Goal: Task Accomplishment & Management: Use online tool/utility

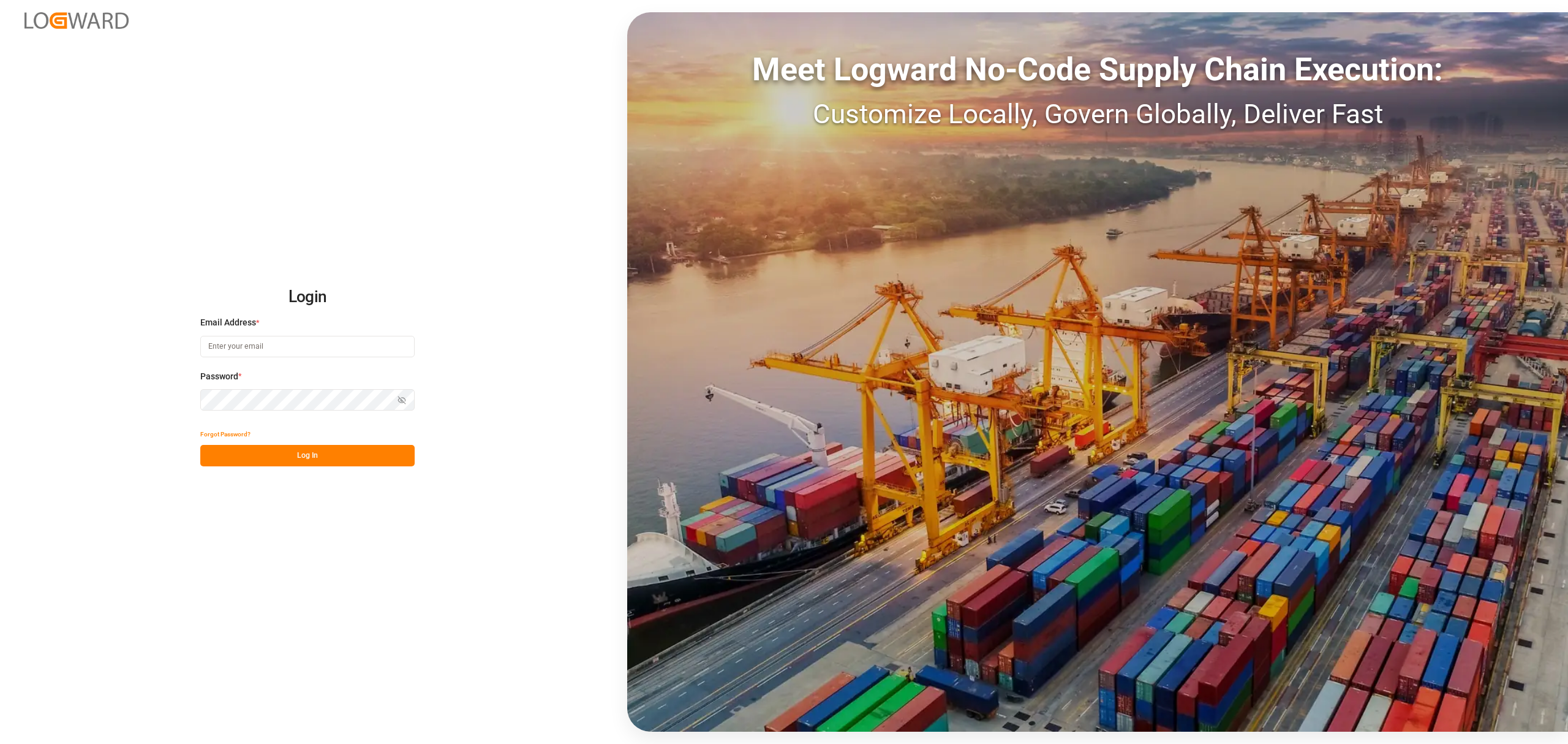
click at [242, 346] on input at bounding box center [307, 347] width 215 height 22
type input "[PERSON_NAME][EMAIL_ADDRESS][PERSON_NAME][DOMAIN_NAME]"
click at [301, 449] on button "Log In" at bounding box center [307, 456] width 215 height 22
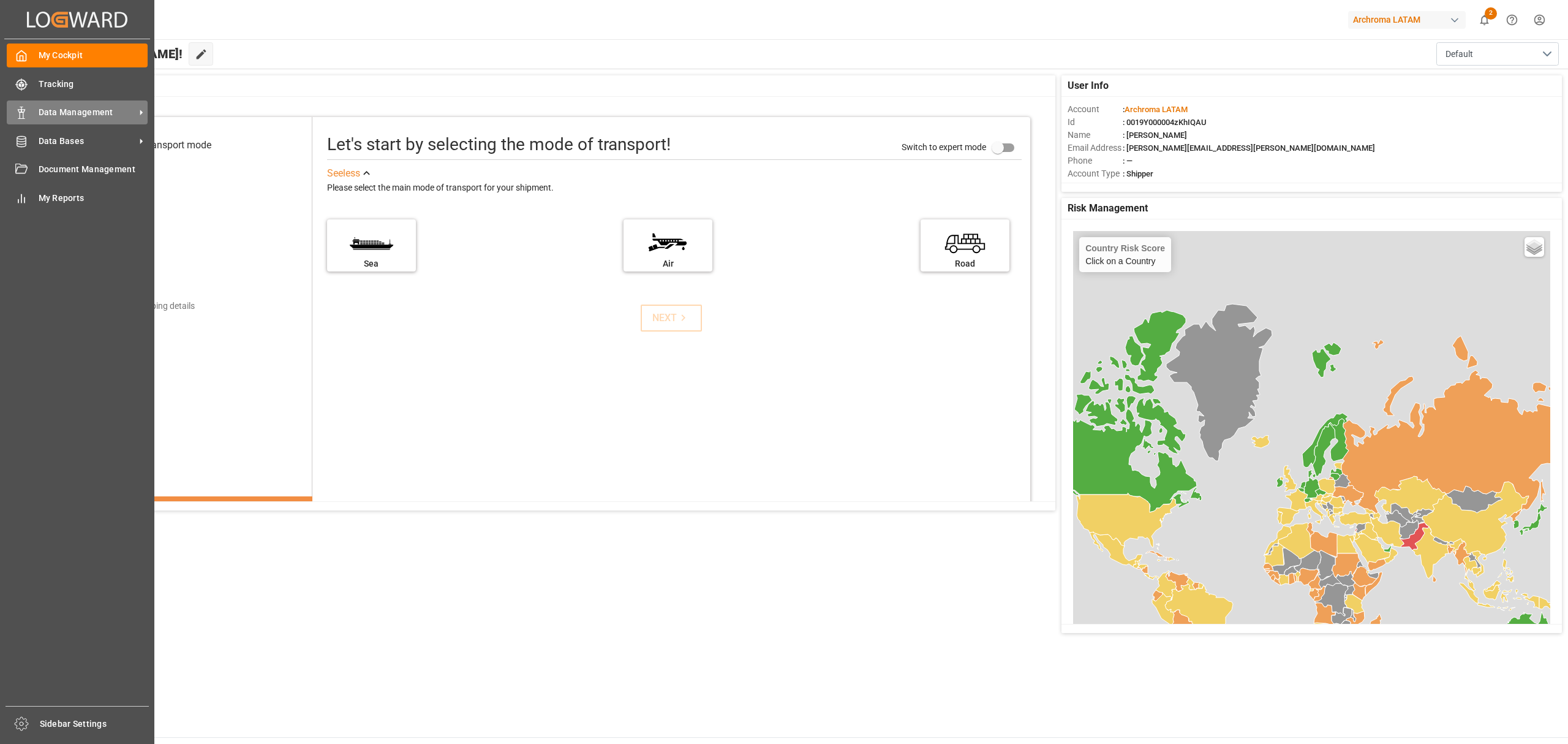
click at [43, 113] on span "Data Management" at bounding box center [87, 112] width 97 height 13
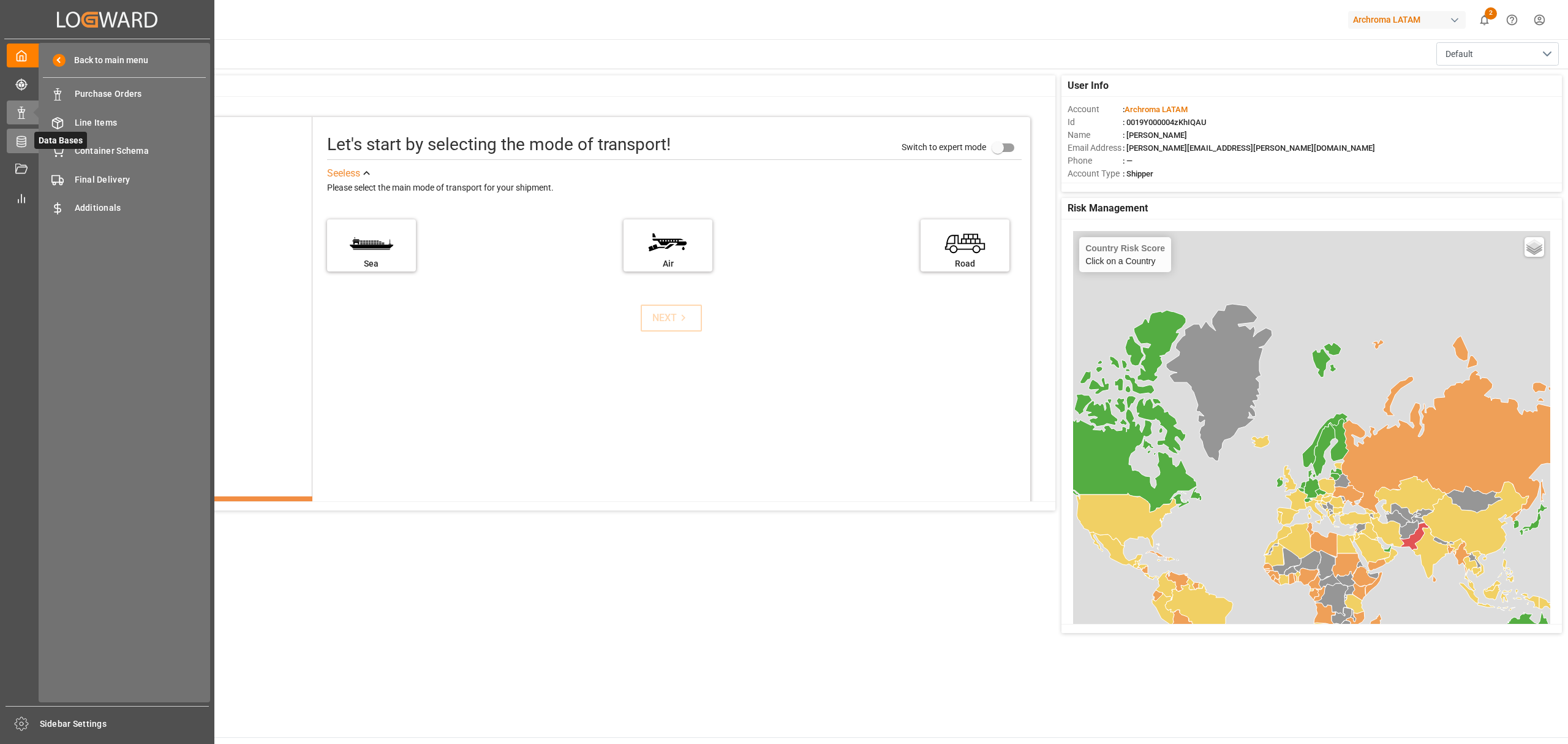
click at [20, 137] on icon at bounding box center [22, 142] width 13 height 13
click at [25, 114] on icon at bounding box center [22, 113] width 13 height 13
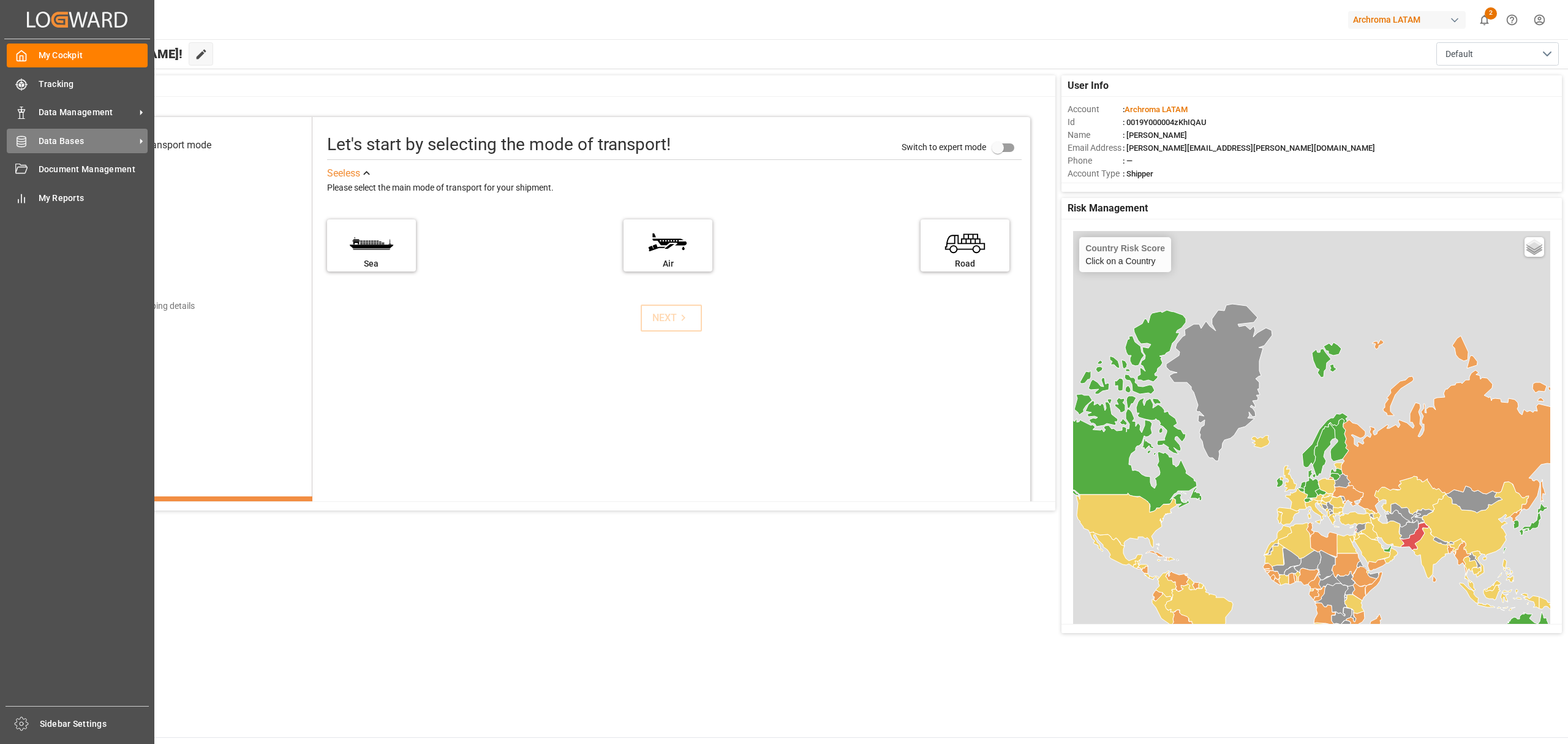
click at [60, 140] on span "Data Bases" at bounding box center [87, 141] width 97 height 13
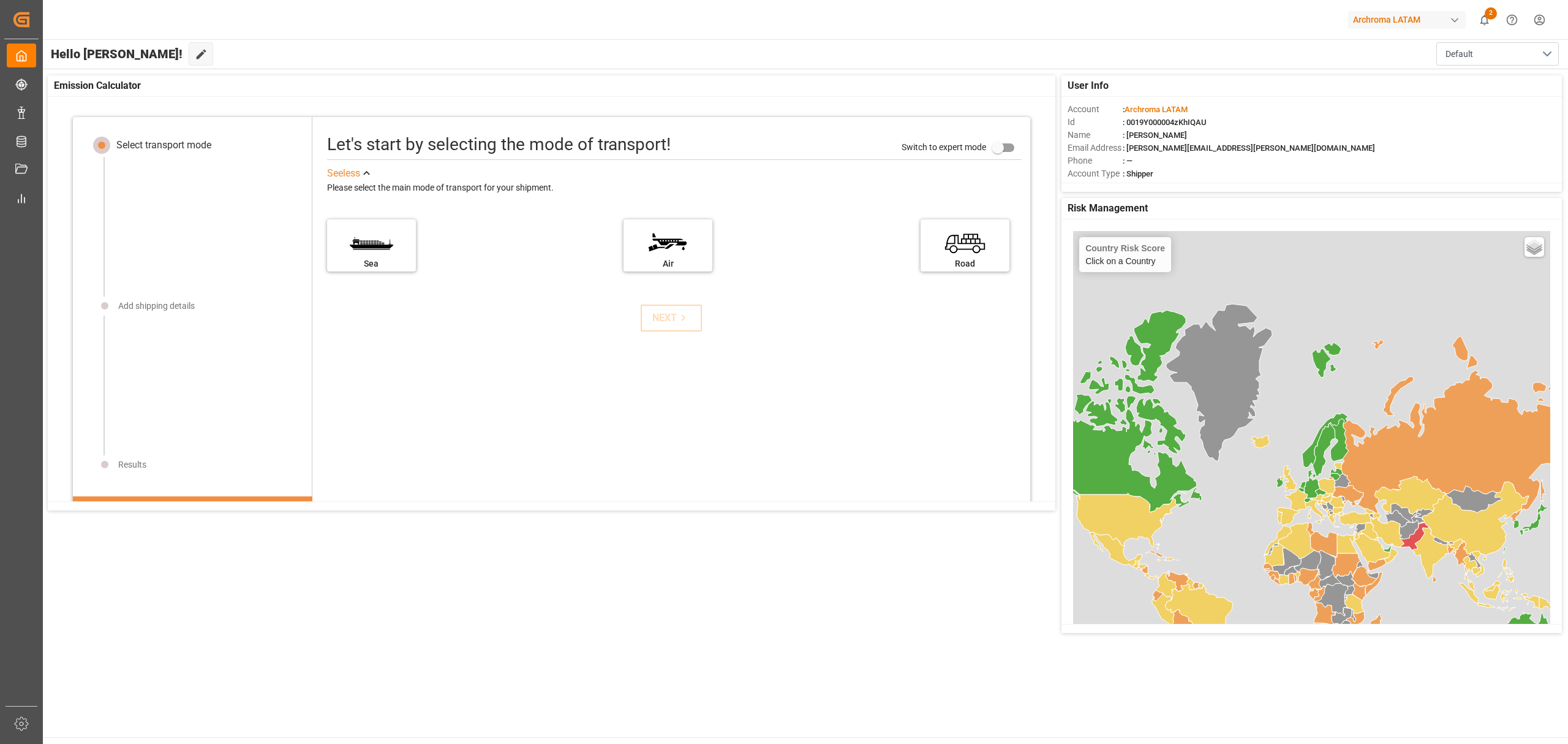
click at [186, 47] on div "Hello [PERSON_NAME]! Edit Cockpit Default" at bounding box center [804, 54] width 1527 height 30
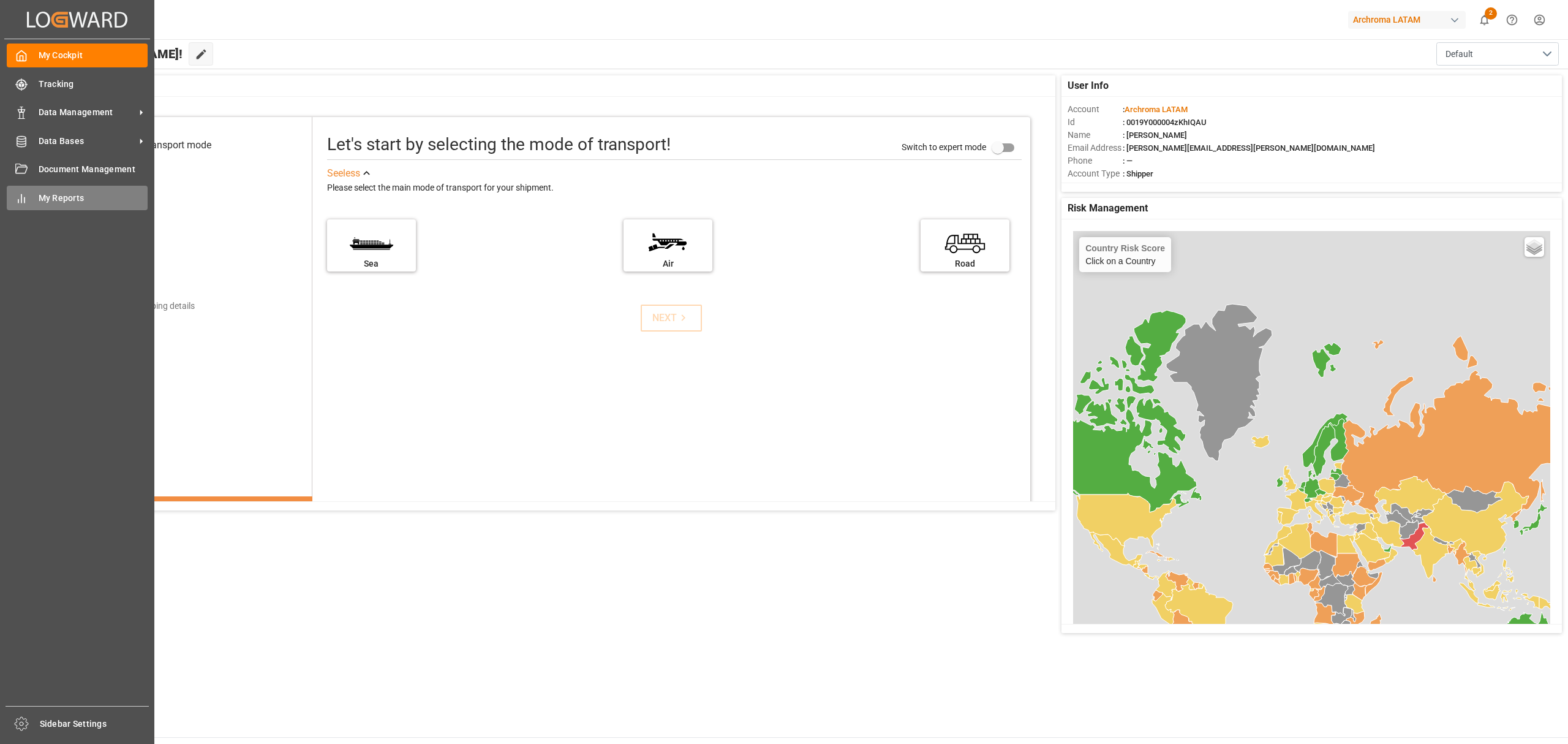
click at [91, 191] on span "My Reports" at bounding box center [93, 198] width 110 height 13
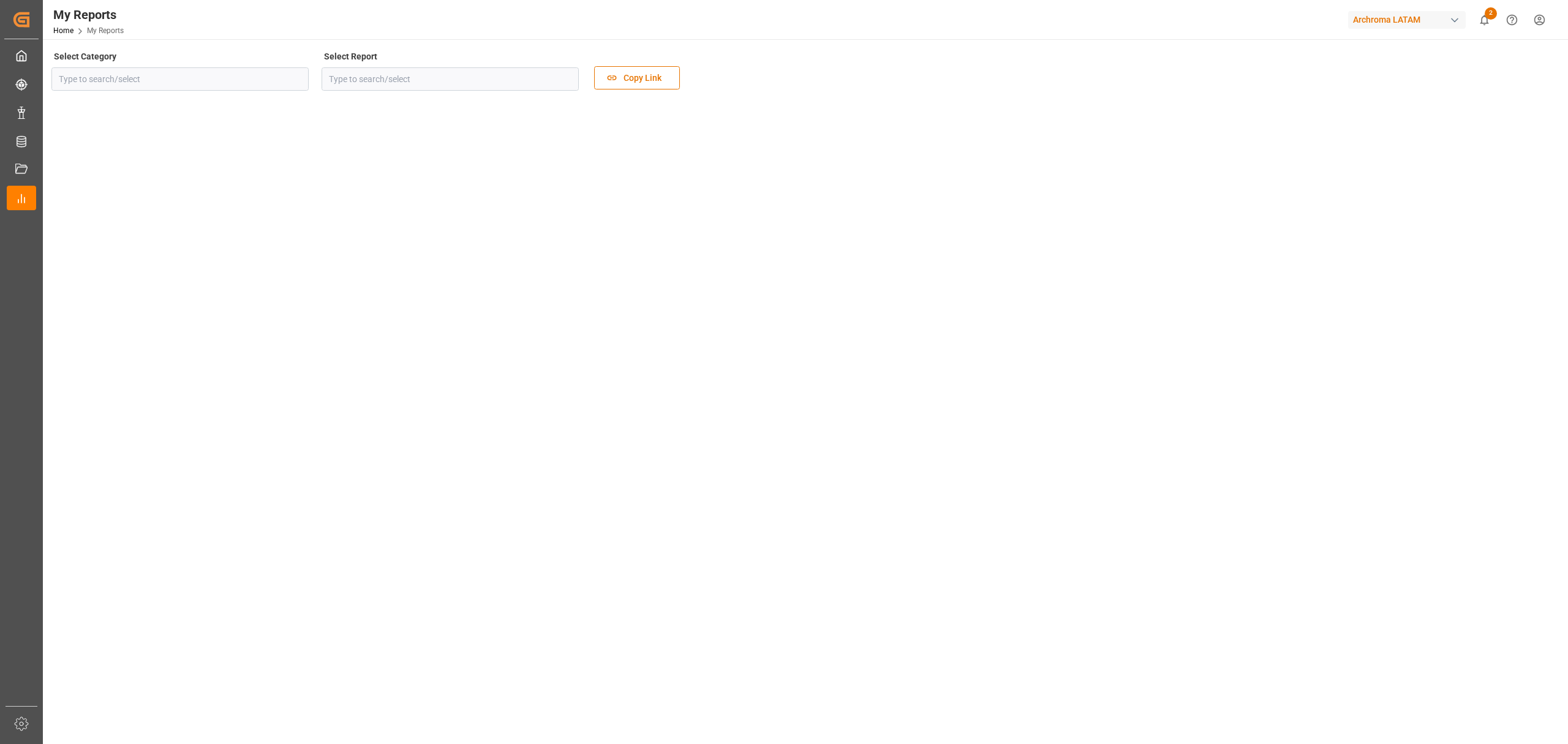
type input "Transport"
type input "Containers Dashboard"
click at [1045, 402] on tableau-viz at bounding box center [804, 576] width 1503 height 951
click at [1045, 246] on tableau-viz at bounding box center [804, 576] width 1503 height 951
click at [250, 27] on div "My Reports Home My Reports Archroma LATAM 2 Notifications Only show unread All …" at bounding box center [801, 20] width 1534 height 40
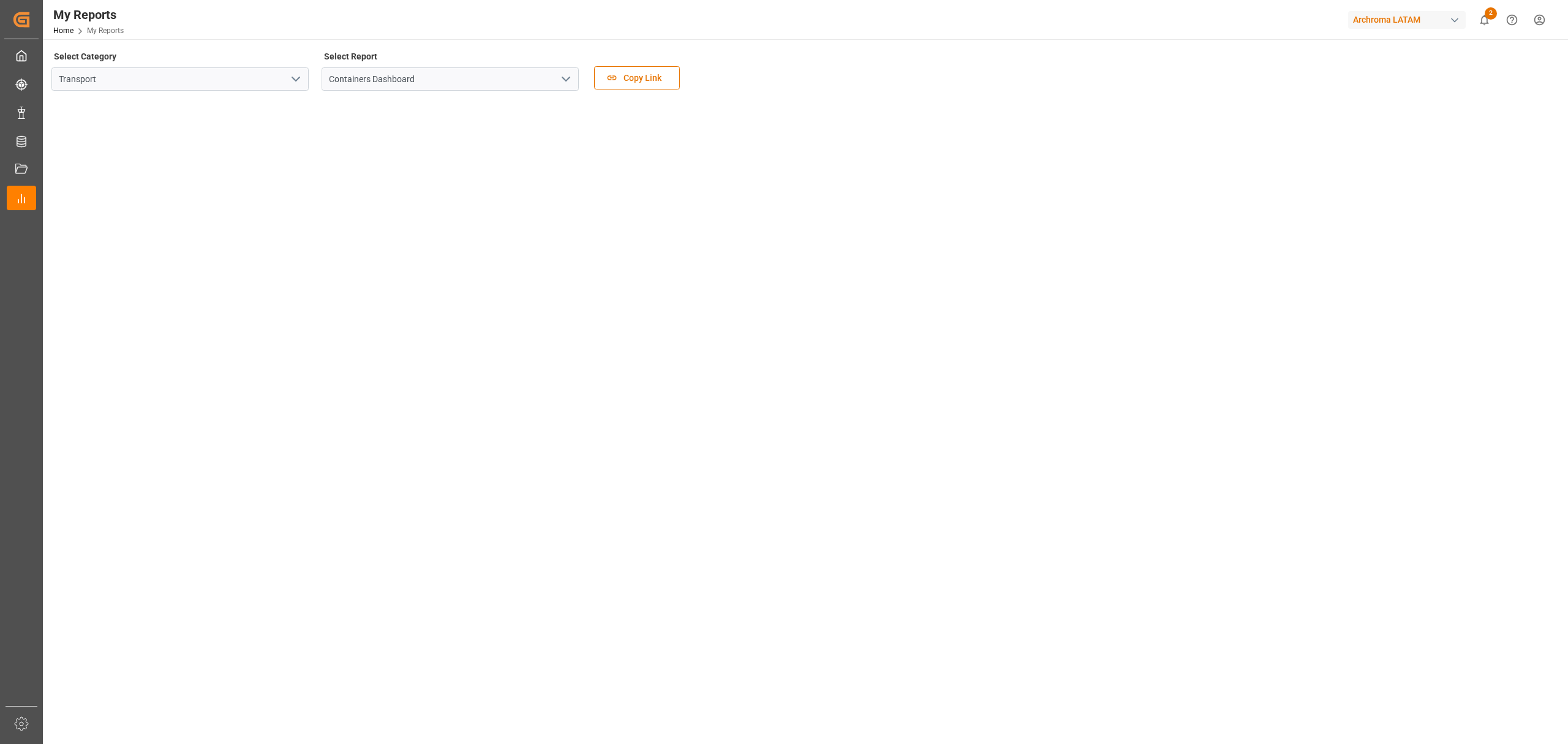
click at [836, 71] on div "Select Category Transport Select Report Containers Dashboard Copy Link" at bounding box center [804, 73] width 1506 height 51
